Goal: Task Accomplishment & Management: Manage account settings

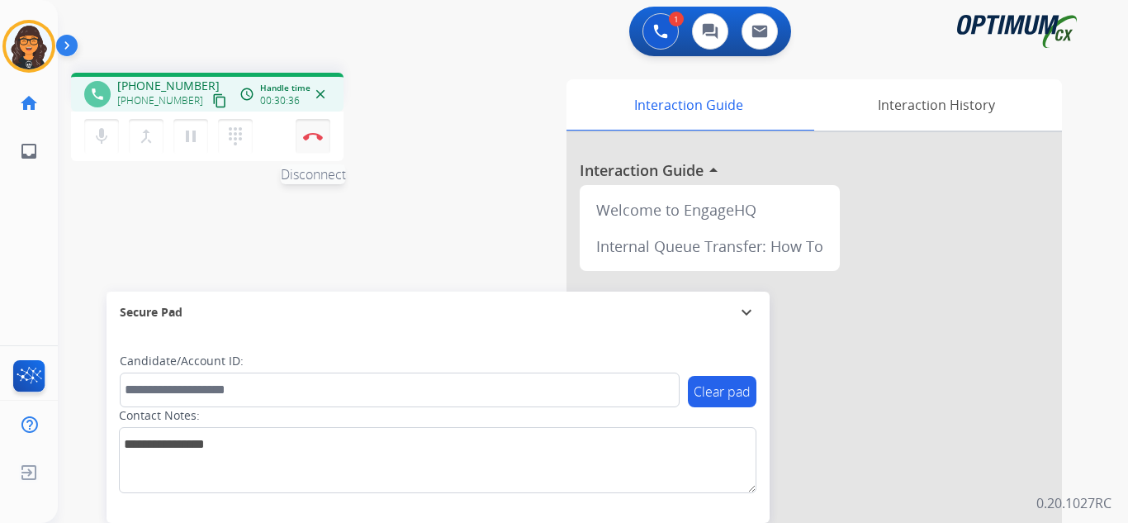
click at [313, 134] on img at bounding box center [313, 136] width 20 height 8
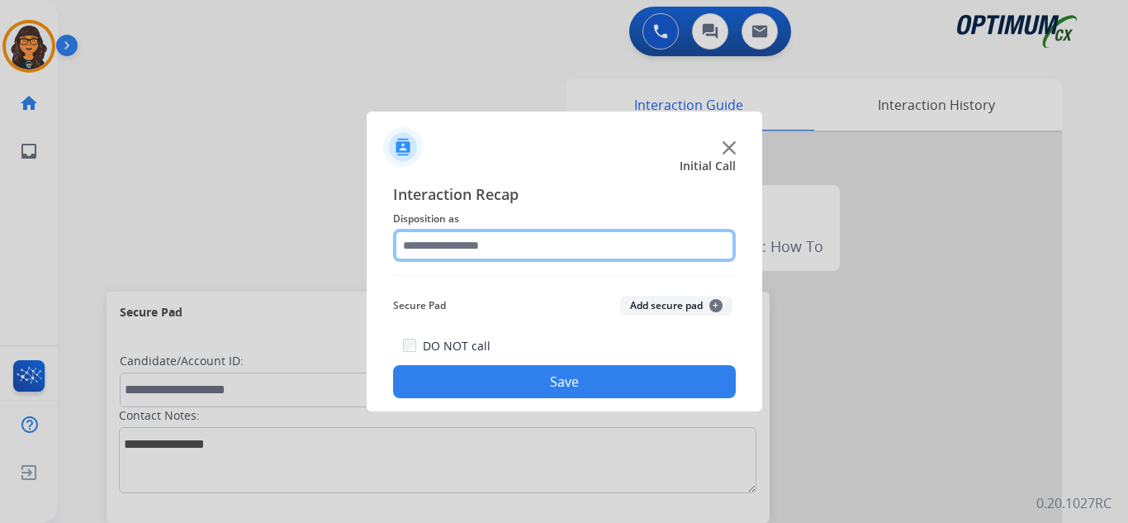
click at [469, 251] on input "text" at bounding box center [564, 245] width 343 height 33
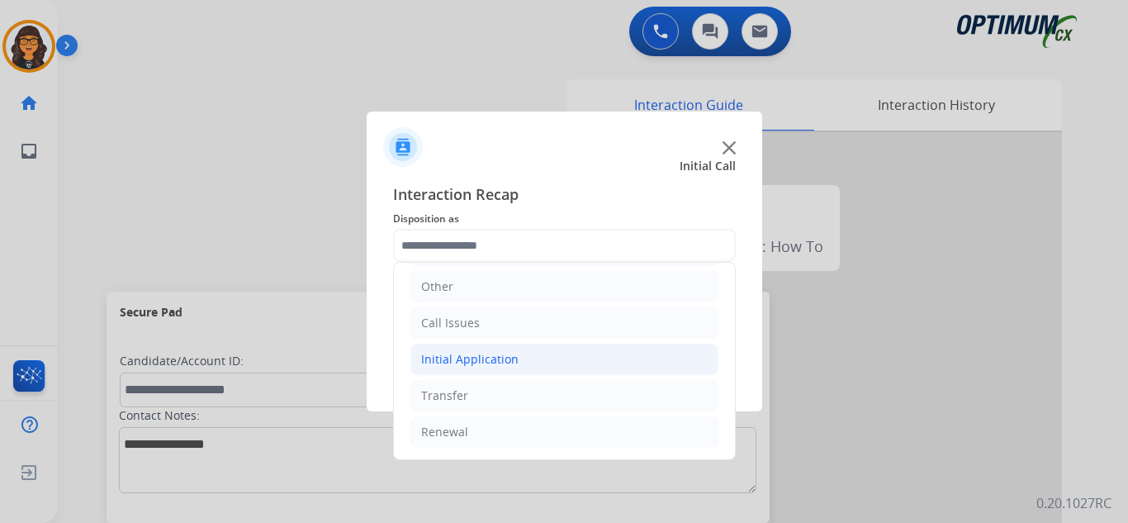
click at [491, 361] on div "Initial Application" at bounding box center [469, 359] width 97 height 17
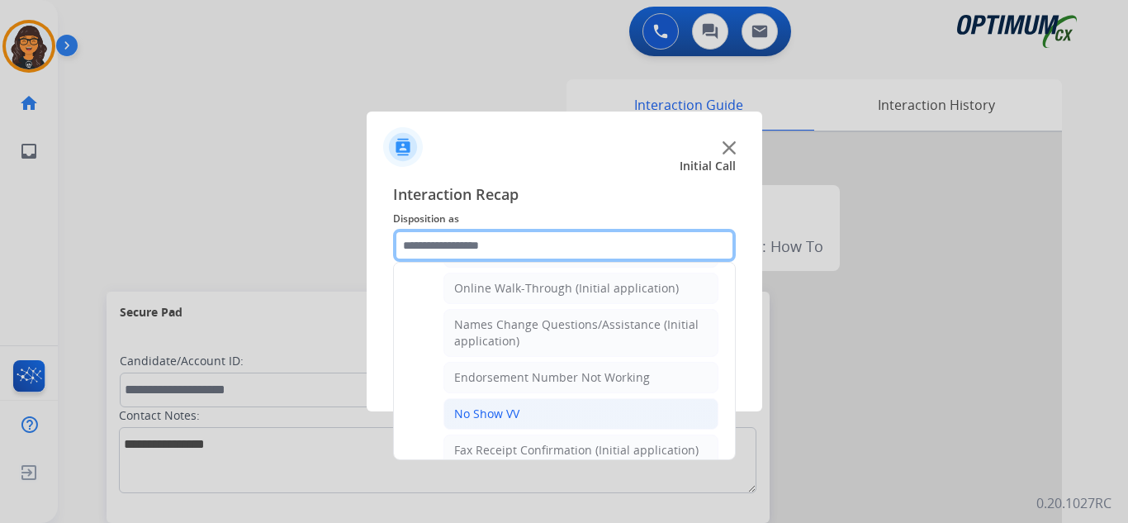
scroll to position [340, 0]
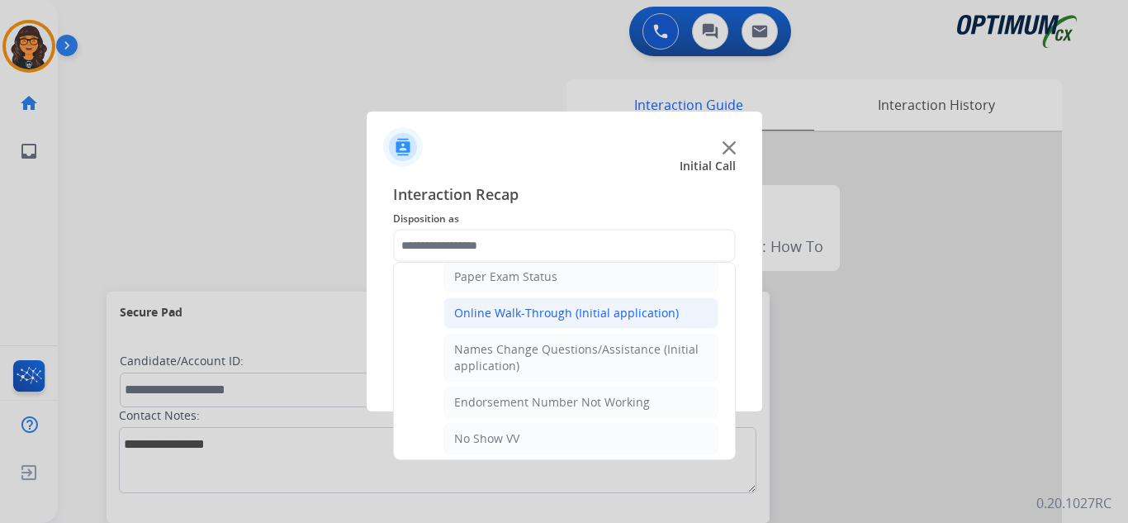
click at [556, 312] on div "Online Walk-Through (Initial application)" at bounding box center [566, 313] width 225 height 17
type input "**********"
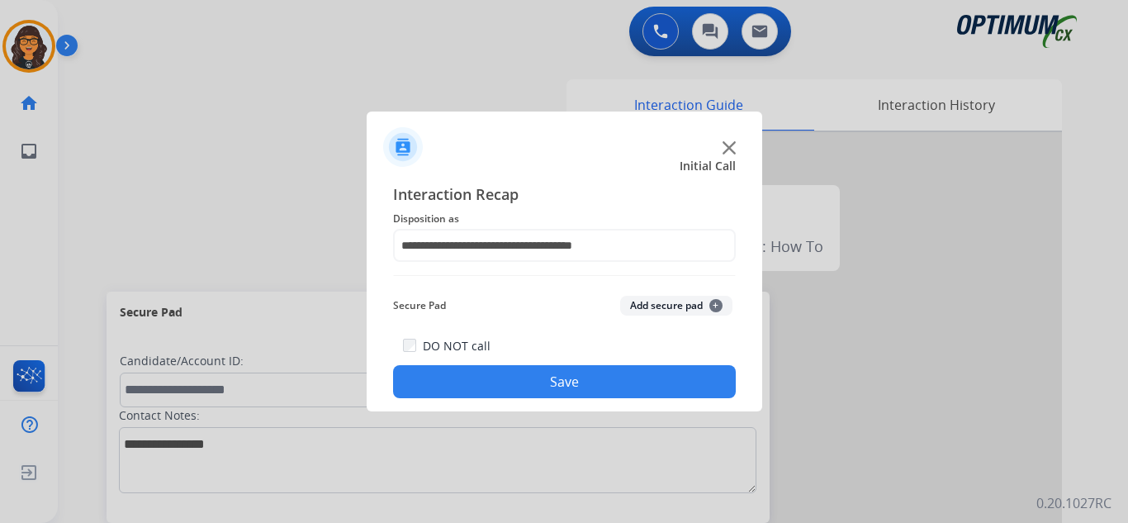
click at [556, 377] on button "Save" at bounding box center [564, 381] width 343 height 33
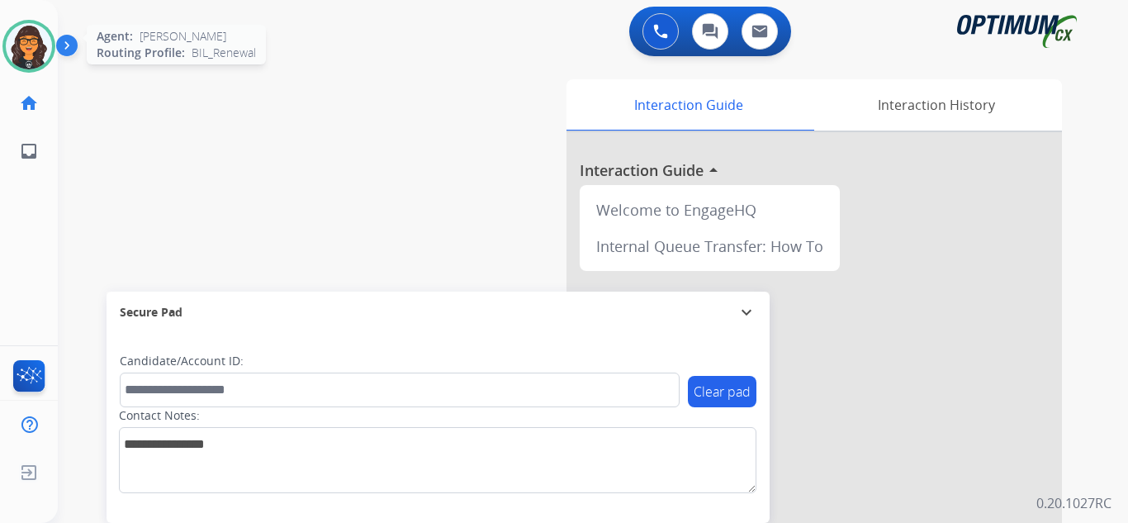
click at [33, 53] on img at bounding box center [29, 46] width 46 height 46
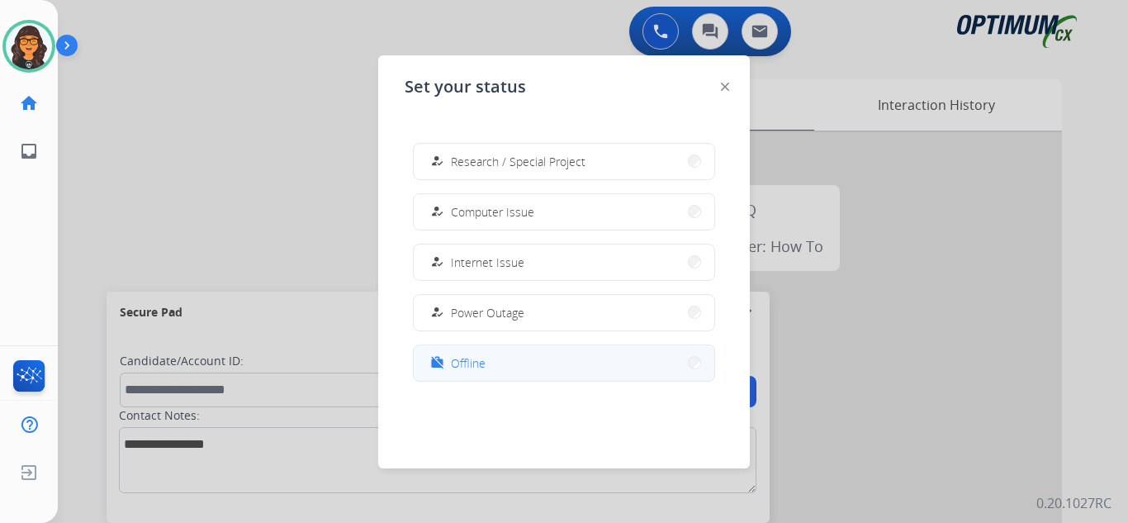
scroll to position [412, 0]
click at [456, 361] on span "Offline" at bounding box center [468, 361] width 35 height 17
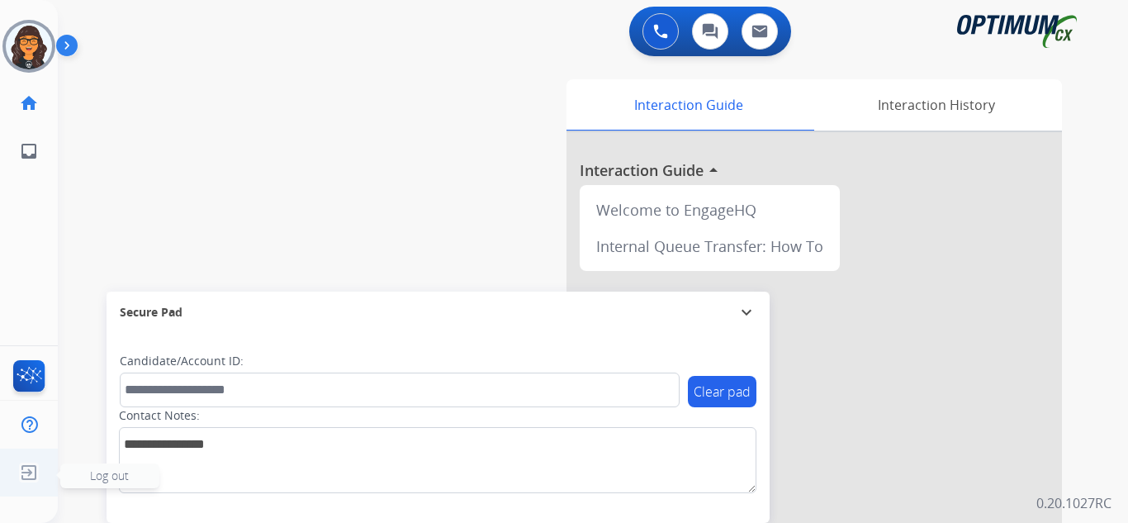
click at [30, 474] on img at bounding box center [29, 472] width 30 height 31
